Goal: Transaction & Acquisition: Book appointment/travel/reservation

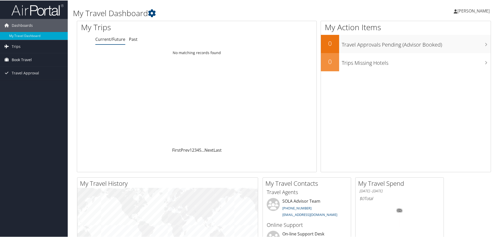
click at [0, 58] on link "Book Travel" at bounding box center [34, 59] width 68 height 13
click at [31, 88] on link "Book/Manage Online Trips" at bounding box center [34, 85] width 68 height 8
